Goal: Task Accomplishment & Management: Use online tool/utility

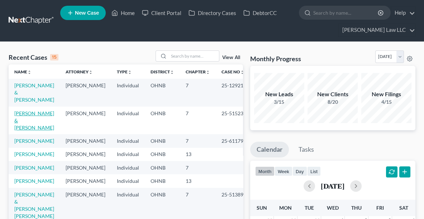
click at [22, 112] on link "[PERSON_NAME] & [PERSON_NAME]" at bounding box center [34, 120] width 40 height 20
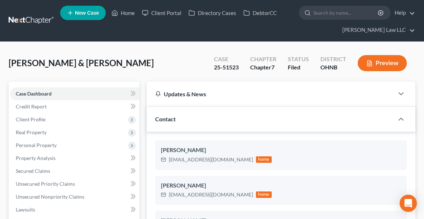
scroll to position [312, 0]
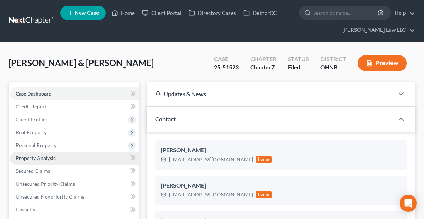
click at [37, 155] on span "Property Analysis" at bounding box center [36, 158] width 40 height 6
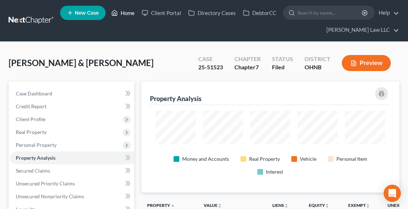
click at [122, 14] on link "Home" at bounding box center [123, 12] width 30 height 13
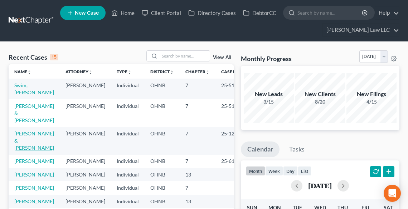
click at [23, 131] on link "[PERSON_NAME] & [PERSON_NAME]" at bounding box center [34, 141] width 40 height 20
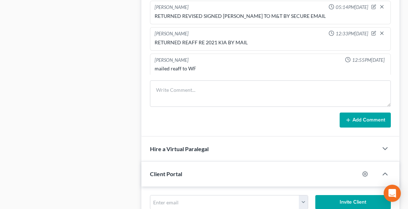
scroll to position [458, 0]
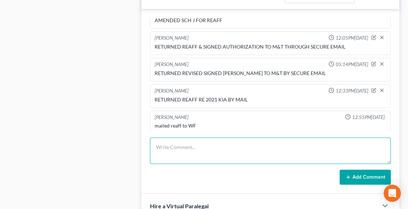
click at [207, 148] on textarea at bounding box center [270, 151] width 241 height 26
type textarea "e"
type textarea "EMAILED REAFF RE WF"
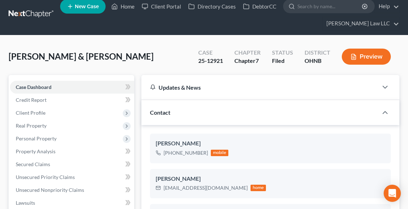
scroll to position [0, 0]
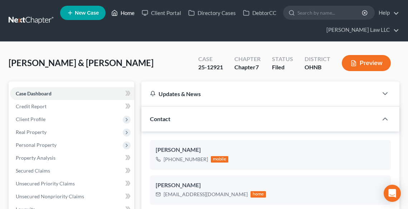
click at [130, 9] on link "Home" at bounding box center [123, 12] width 30 height 13
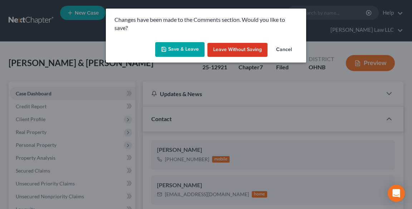
click at [172, 46] on button "Save & Leave" at bounding box center [179, 49] width 49 height 15
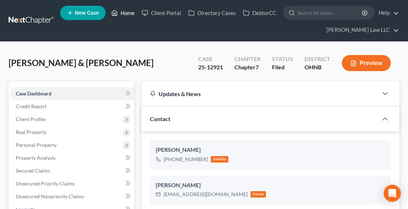
click at [126, 14] on link "Home" at bounding box center [123, 12] width 30 height 13
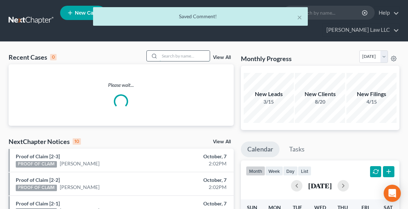
click at [179, 58] on input "search" at bounding box center [185, 56] width 50 height 10
type input "[PERSON_NAME]"
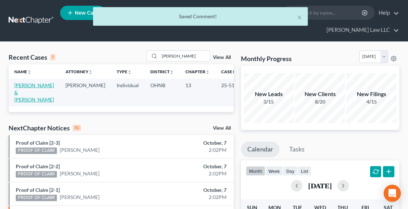
click at [30, 93] on link "[PERSON_NAME] & [PERSON_NAME]" at bounding box center [34, 92] width 40 height 20
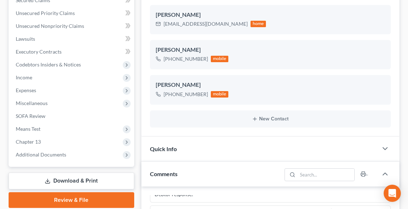
scroll to position [359, 0]
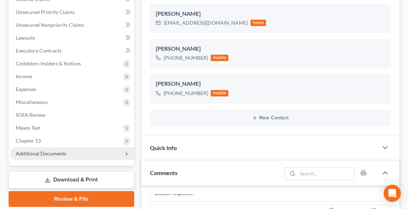
click at [59, 149] on span "Additional Documents" at bounding box center [72, 154] width 124 height 13
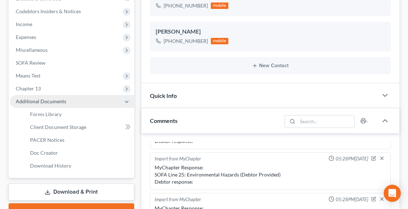
scroll to position [229, 0]
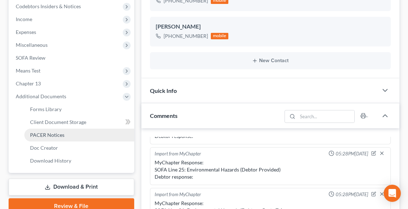
click at [53, 137] on span "PACER Notices" at bounding box center [47, 135] width 34 height 6
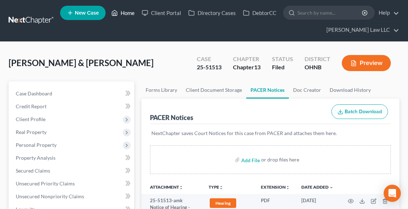
click at [129, 14] on link "Home" at bounding box center [123, 12] width 30 height 13
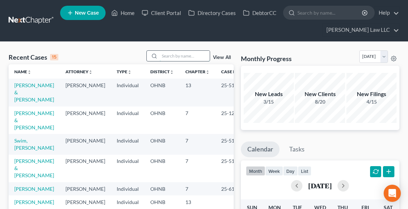
click at [165, 55] on input "search" at bounding box center [185, 56] width 50 height 10
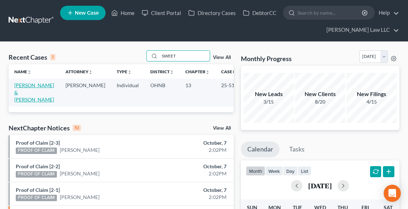
type input "SWEET"
click at [27, 85] on link "[PERSON_NAME] & [PERSON_NAME]" at bounding box center [34, 92] width 40 height 20
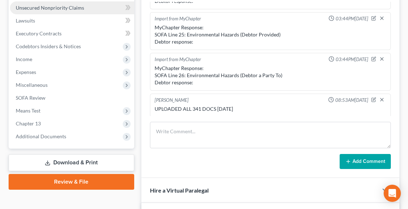
scroll to position [229, 0]
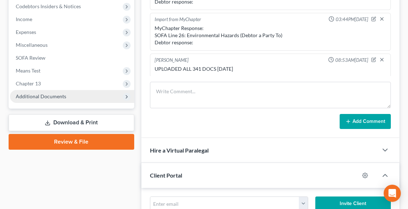
click at [27, 99] on span "Additional Documents" at bounding box center [41, 96] width 50 height 6
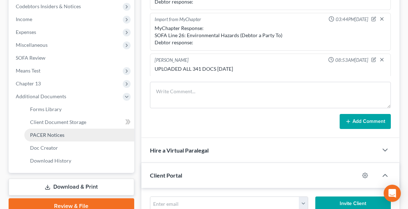
click at [48, 135] on span "PACER Notices" at bounding box center [47, 135] width 34 height 6
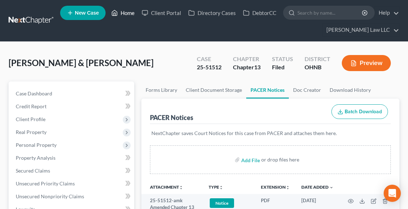
click at [132, 11] on link "Home" at bounding box center [123, 12] width 30 height 13
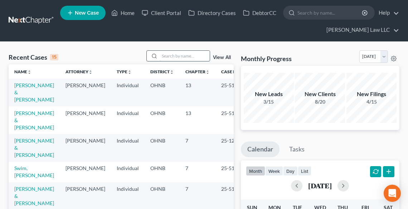
click at [182, 56] on input "search" at bounding box center [185, 56] width 50 height 10
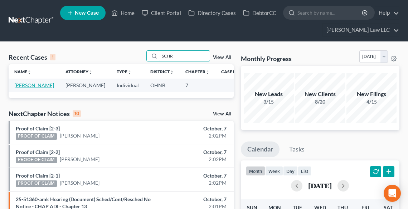
type input "SCHR"
click at [18, 86] on link "[PERSON_NAME]" at bounding box center [34, 85] width 40 height 6
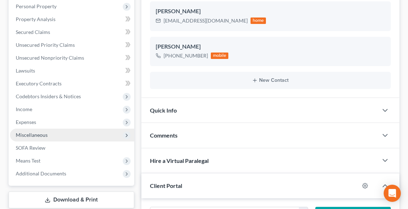
scroll to position [172, 0]
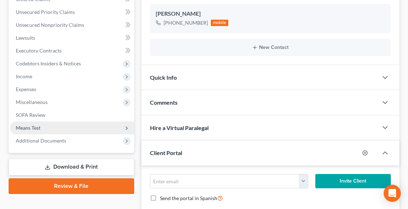
click at [53, 122] on span "Means Test" at bounding box center [72, 128] width 124 height 13
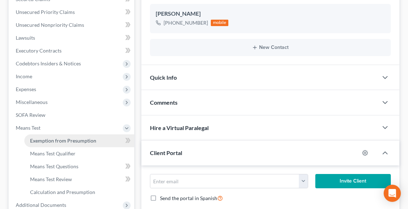
scroll to position [229, 0]
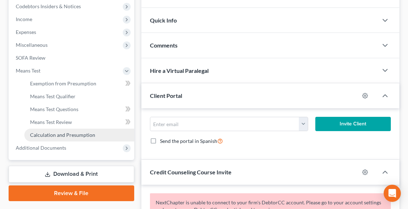
click at [67, 134] on span "Calculation and Presumption" at bounding box center [62, 135] width 65 height 6
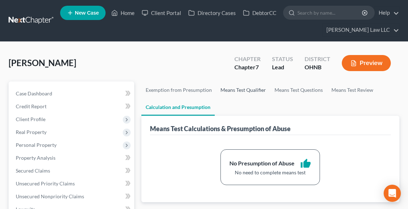
click at [240, 86] on link "Means Test Qualifier" at bounding box center [243, 90] width 54 height 17
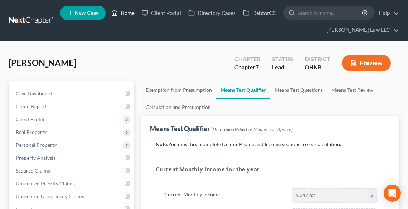
click at [124, 12] on link "Home" at bounding box center [123, 12] width 30 height 13
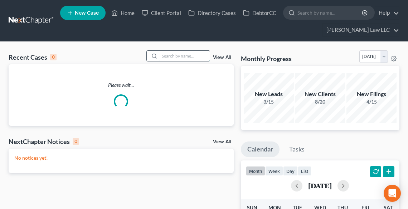
click at [175, 57] on input "search" at bounding box center [185, 56] width 50 height 10
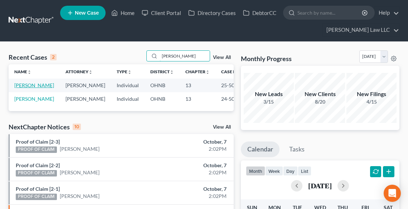
type input "[PERSON_NAME]"
click at [19, 87] on link "[PERSON_NAME]" at bounding box center [34, 85] width 40 height 6
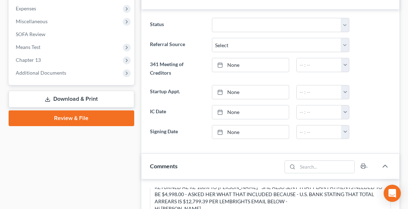
scroll to position [201, 0]
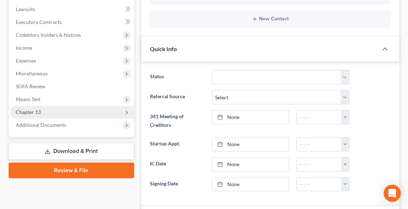
click at [29, 115] on span "Chapter 13" at bounding box center [28, 112] width 25 height 6
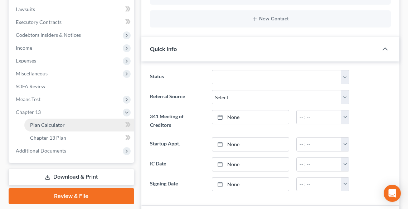
click at [41, 124] on span "Plan Calculator" at bounding box center [47, 125] width 35 height 6
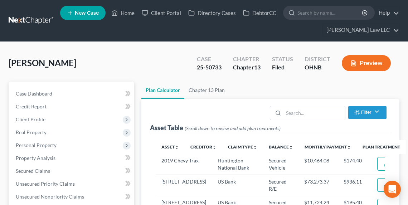
select select "59"
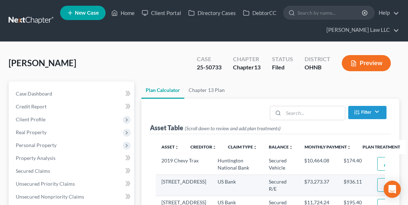
click at [377, 189] on button "Edit Plan Treatment" at bounding box center [406, 185] width 59 height 14
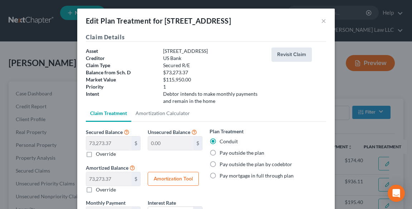
click at [285, 55] on button "Revisit Claim" at bounding box center [292, 55] width 40 height 14
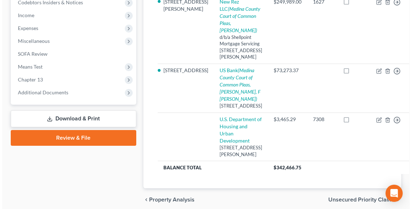
scroll to position [258, 0]
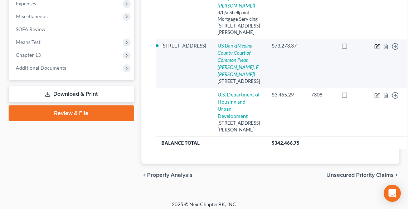
click at [375, 49] on icon "button" at bounding box center [378, 47] width 6 height 6
select select "18"
select select "13"
select select "4"
select select "0"
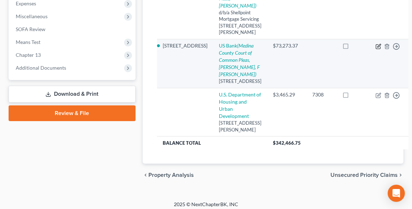
select select "0"
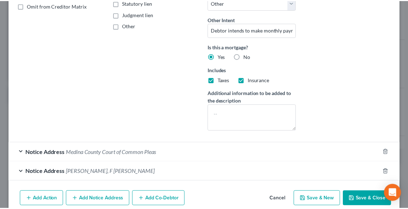
scroll to position [196, 0]
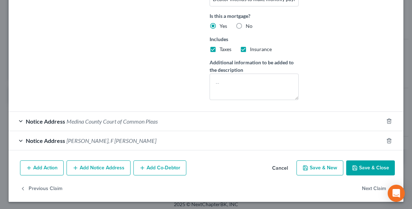
type input "12,799.39"
click at [370, 167] on button "Save & Close" at bounding box center [371, 168] width 49 height 15
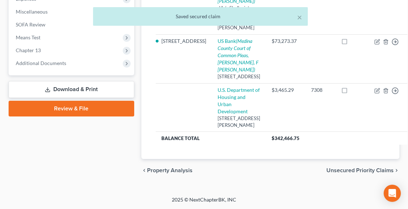
scroll to position [263, 0]
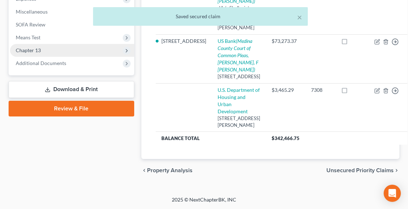
click at [54, 46] on span "Chapter 13" at bounding box center [72, 50] width 124 height 13
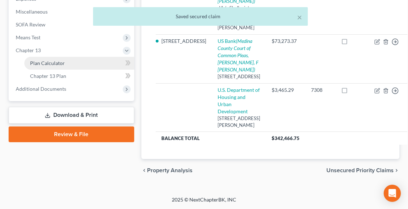
click at [54, 60] on span "Plan Calculator" at bounding box center [47, 63] width 35 height 6
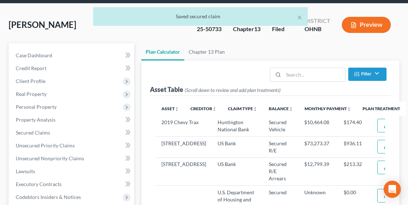
scroll to position [115, 0]
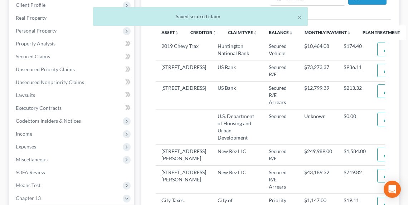
select select "59"
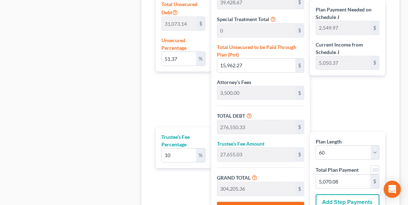
scroll to position [477, 0]
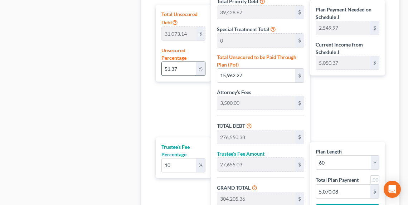
click at [189, 66] on input "51.37" at bounding box center [179, 69] width 34 height 14
type input "51.3"
type input "15,940.52"
type input "276,528.58"
type input "27,652.85"
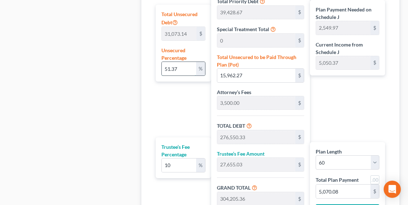
type input "304,181.43"
type input "2,549.58"
type input "5,069.69"
type input "51."
type input "15,847.30"
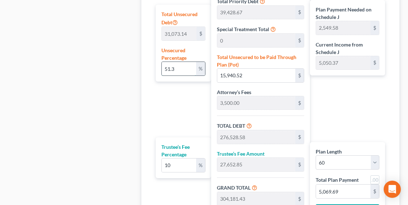
type input "276,435.36"
type input "27,643.53"
type input "304,078.89"
type input "2,547.87"
type input "5,067.98"
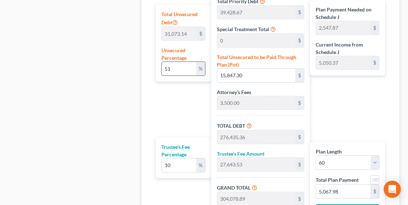
type input "5"
type input "1,553.65"
type input "262,141.71"
type input "26,214.17"
type input "288,355.88"
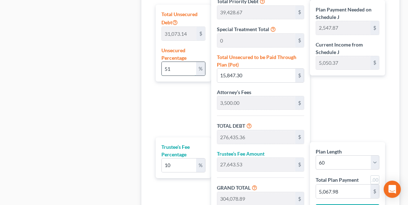
type input "2,285.82"
type input "4,805.93"
type input "53"
type input "16,468.76"
type input "277,056.82"
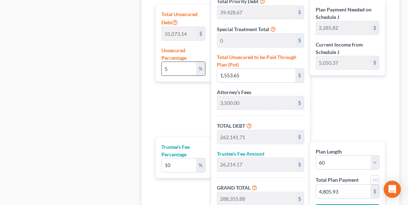
type input "27,705.68"
type input "304,762.50"
type input "2,559.26"
type input "5,079.37"
type input "5"
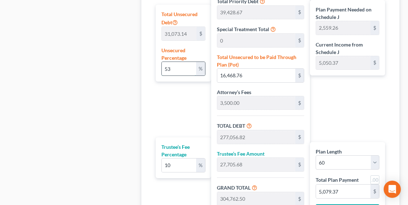
type input "1,553.65"
type input "262,141.71"
type input "26,214.17"
type input "288,355.88"
type input "2,285.82"
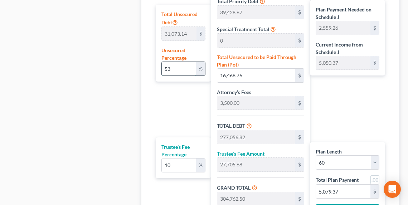
type input "4,805.93"
type input "54"
type input "16,779.49"
type input "277,367.55"
type input "27,736.75"
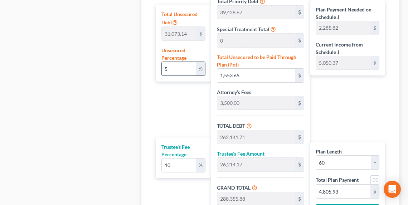
type input "305,104.31"
type input "2,564.96"
type input "5,085.07"
type input "5"
type input "1,553.65"
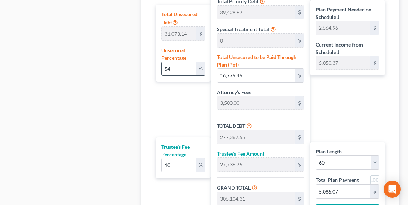
type input "262,141.71"
type input "26,214.17"
type input "288,355.88"
type input "2,285.82"
type input "4,805.93"
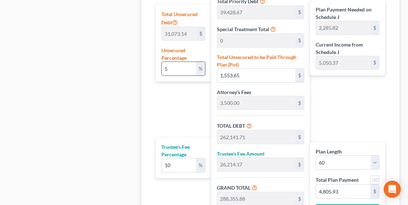
type input "55"
type input "17,090.22"
type input "277,678.28"
type input "27,767.82"
type input "305,446.11"
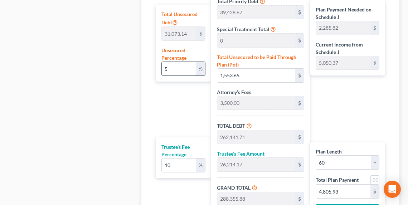
type input "2,570.65"
type input "5,090.76"
type input "55"
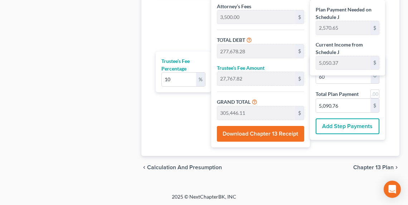
click at [371, 165] on span "Chapter 13 Plan" at bounding box center [373, 168] width 40 height 6
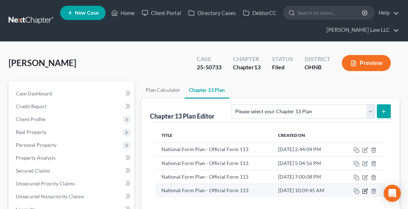
click at [364, 190] on icon "button" at bounding box center [365, 192] width 6 height 6
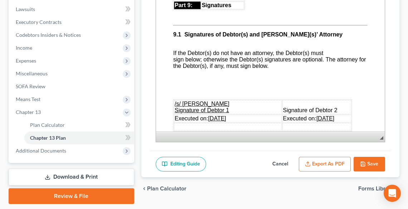
scroll to position [3351, 0]
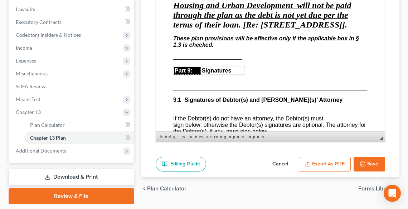
drag, startPoint x: 168, startPoint y: 31, endPoint x: 220, endPoint y: 72, distance: 66.1
drag, startPoint x: 235, startPoint y: 80, endPoint x: 299, endPoint y: 177, distance: 116.2
click at [235, 80] on span "Copy" at bounding box center [247, 79] width 38 height 9
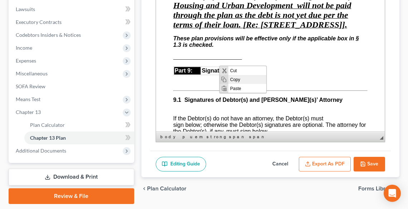
copy span "***Proof of Claim # 1 filed by U.S. Department of Housing and Urban Development…"
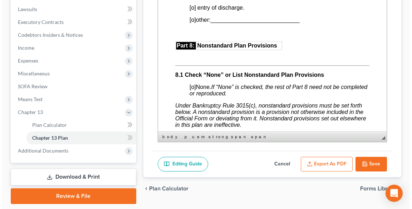
scroll to position [3208, 0]
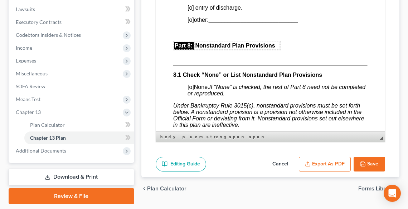
click at [339, 160] on button "Export as PDF" at bounding box center [325, 164] width 52 height 15
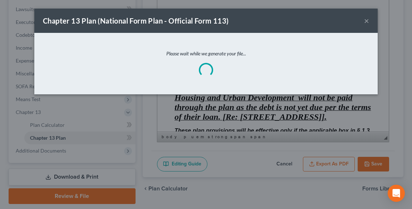
click at [368, 17] on div "Chapter 13 Plan (National Form Plan - Official Form 113) ×" at bounding box center [206, 21] width 344 height 24
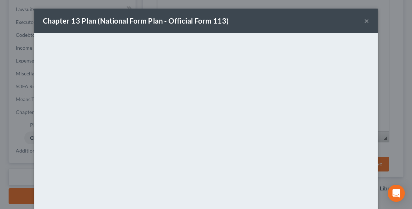
click at [367, 21] on button "×" at bounding box center [366, 20] width 5 height 9
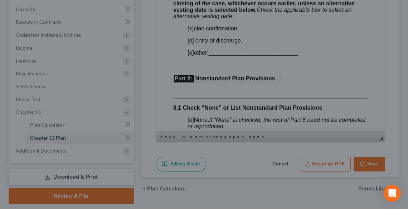
scroll to position [3208, 0]
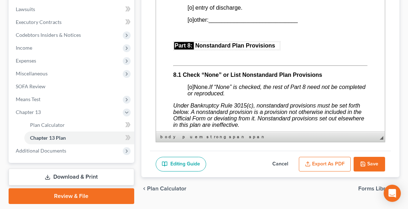
click at [369, 162] on button "Save" at bounding box center [370, 164] width 32 height 15
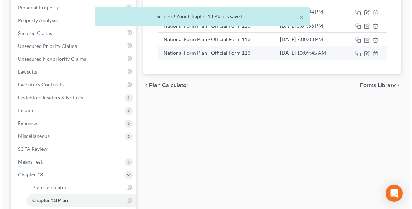
scroll to position [57, 0]
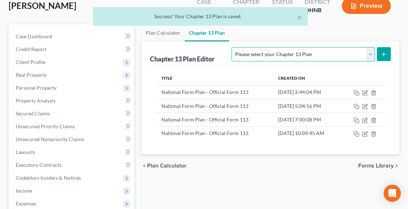
click at [339, 53] on select "Please select your Chapter 13 Plan National Form Plan - Official Form 113 North…" at bounding box center [303, 54] width 143 height 14
select select "0"
click at [274, 47] on select "Please select your Chapter 13 Plan National Form Plan - Official Form 113 North…" at bounding box center [303, 54] width 143 height 14
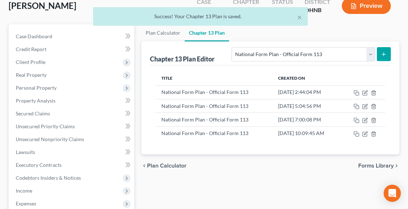
click at [385, 55] on icon "submit" at bounding box center [384, 55] width 6 height 6
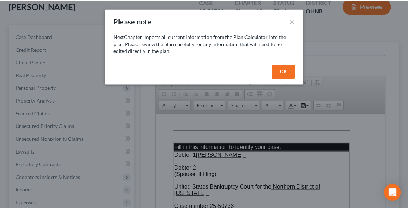
scroll to position [0, 0]
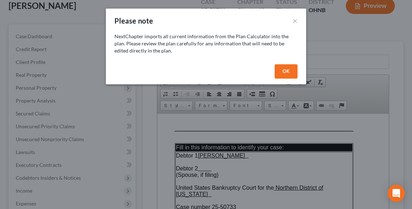
click at [288, 74] on button "OK" at bounding box center [286, 71] width 23 height 14
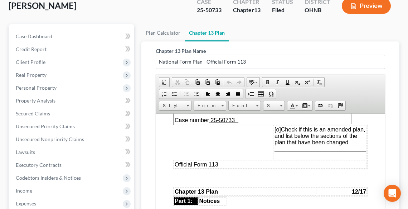
scroll to position [86, 0]
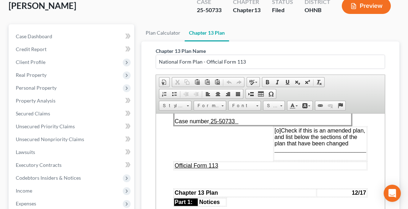
click at [274, 127] on span "[o]" at bounding box center [277, 130] width 6 height 6
drag, startPoint x: 277, startPoint y: 147, endPoint x: 350, endPoint y: 144, distance: 72.8
click at [350, 147] on span "________________________________" at bounding box center [320, 150] width 92 height 6
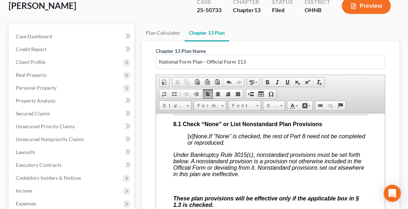
scroll to position [3237, 0]
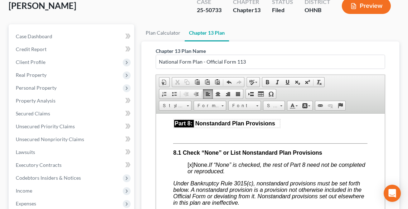
click at [191, 168] on span "[x]" at bounding box center [190, 165] width 6 height 6
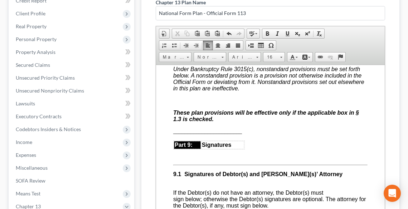
scroll to position [3294, 0]
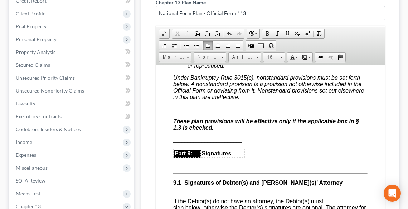
click at [214, 112] on p at bounding box center [270, 109] width 194 height 6
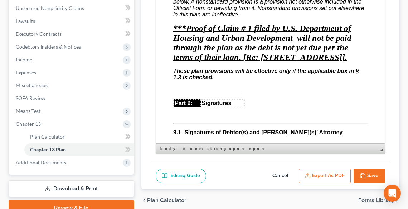
scroll to position [190, 0]
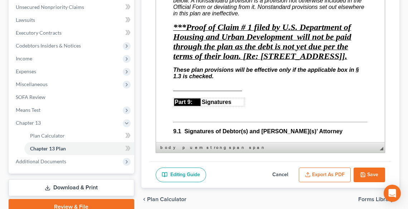
click at [366, 175] on button "Save" at bounding box center [370, 175] width 32 height 15
select select "0"
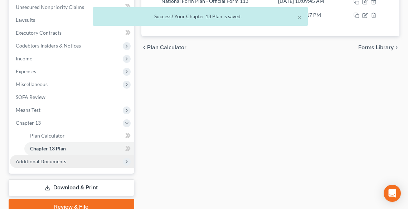
click at [61, 162] on span "Additional Documents" at bounding box center [41, 162] width 50 height 6
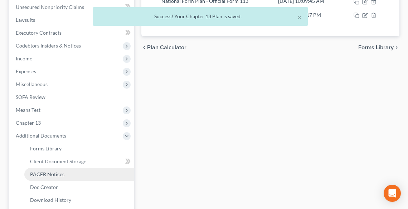
click at [60, 171] on span "PACER Notices" at bounding box center [47, 174] width 34 height 6
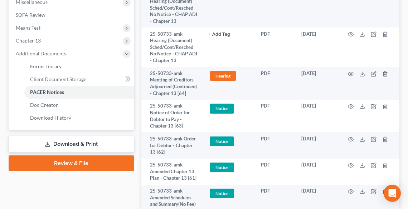
scroll to position [286, 0]
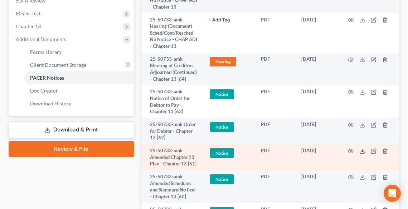
click at [360, 149] on icon at bounding box center [362, 152] width 6 height 6
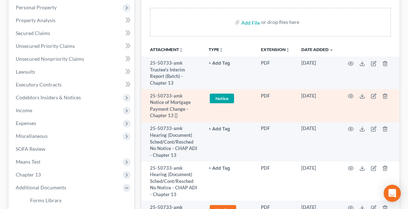
scroll to position [0, 0]
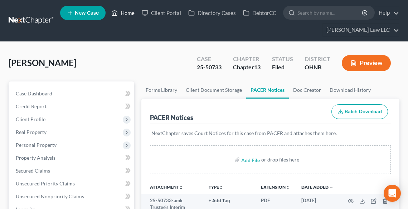
click at [124, 12] on link "Home" at bounding box center [123, 12] width 30 height 13
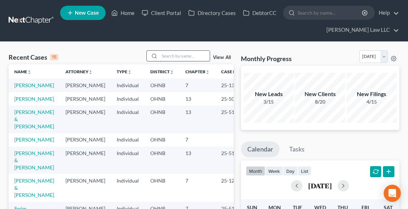
click at [185, 56] on input "search" at bounding box center [185, 56] width 50 height 10
type input "[PERSON_NAME]"
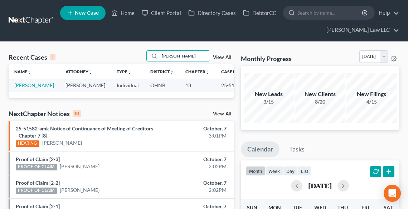
click at [25, 89] on td "[PERSON_NAME]" at bounding box center [34, 85] width 51 height 13
click at [22, 85] on link "[PERSON_NAME]" at bounding box center [34, 85] width 40 height 6
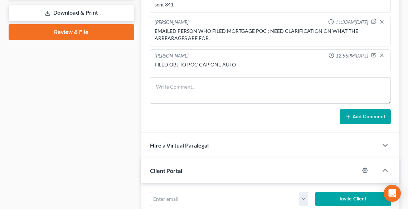
scroll to position [258, 0]
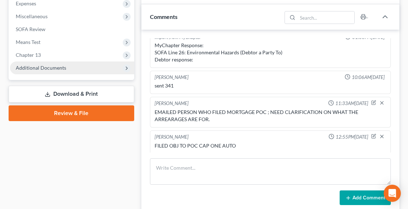
click at [56, 69] on span "Additional Documents" at bounding box center [41, 68] width 50 height 6
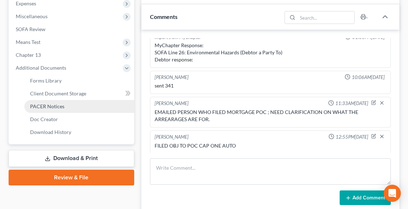
click at [61, 106] on span "PACER Notices" at bounding box center [47, 106] width 34 height 6
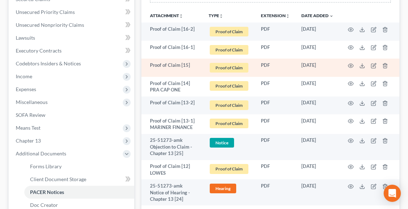
scroll to position [201, 0]
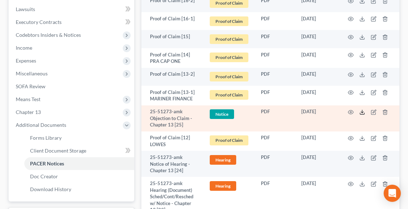
click at [362, 111] on icon at bounding box center [362, 113] width 6 height 6
click at [361, 110] on icon at bounding box center [362, 113] width 6 height 6
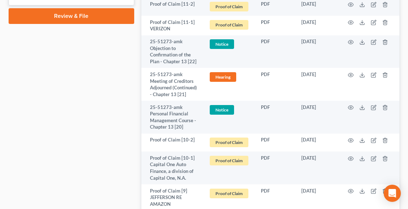
scroll to position [458, 0]
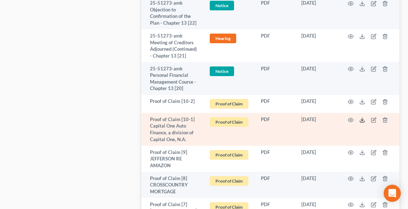
click at [362, 121] on line at bounding box center [362, 119] width 0 height 3
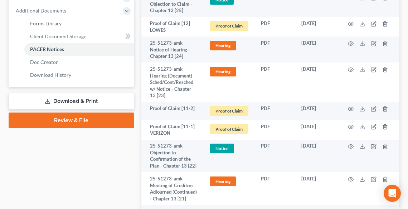
scroll to position [0, 0]
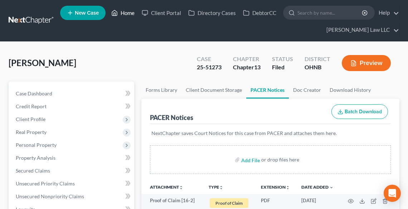
click at [125, 15] on link "Home" at bounding box center [123, 12] width 30 height 13
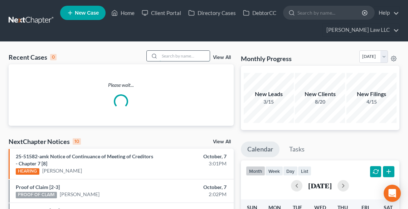
click at [177, 55] on input "search" at bounding box center [185, 56] width 50 height 10
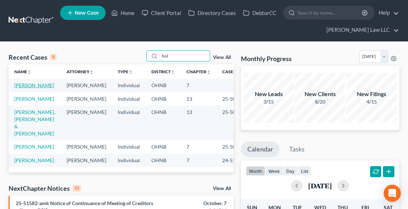
type input "hol"
click at [18, 87] on link "[PERSON_NAME]" at bounding box center [34, 85] width 40 height 6
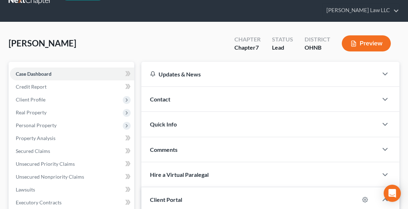
scroll to position [29, 0]
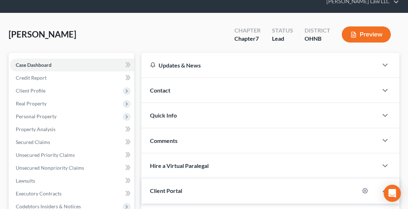
click at [160, 87] on span "Contact" at bounding box center [160, 90] width 20 height 7
